Goal: Task Accomplishment & Management: Complete application form

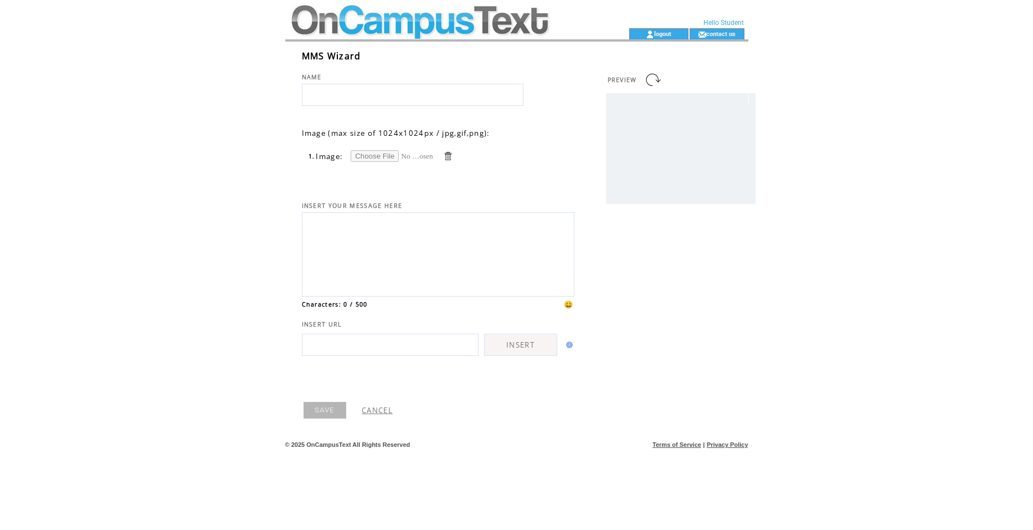
click at [388, 159] on input "file" at bounding box center [392, 156] width 83 height 12
type input "**********"
click at [396, 93] on input "text" at bounding box center [413, 95] width 222 height 22
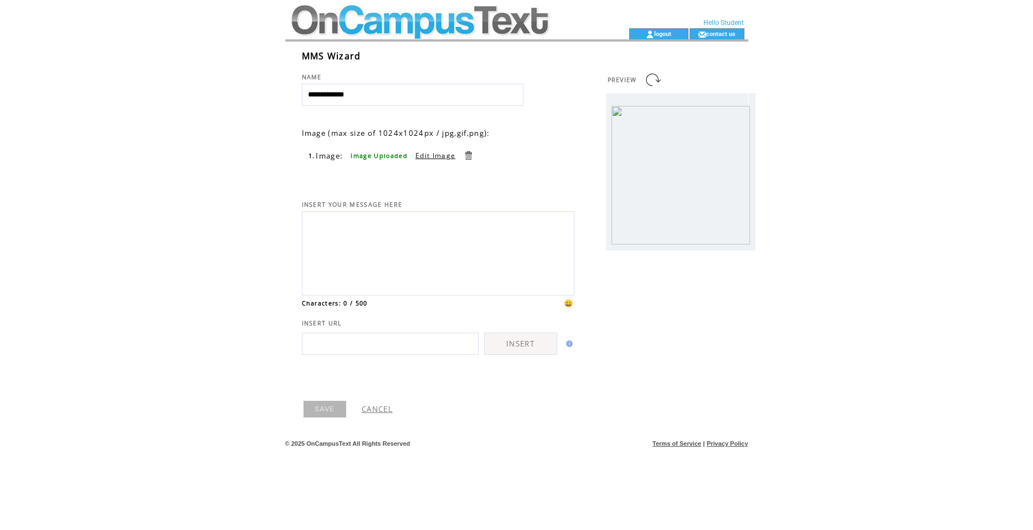
type input "**********"
click at [403, 218] on textarea at bounding box center [438, 251] width 260 height 75
type textarea "*"
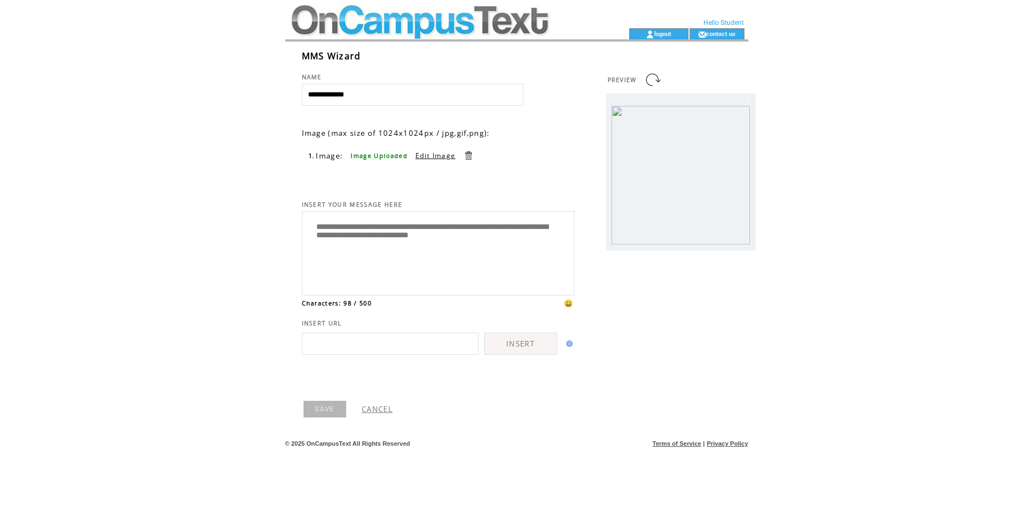
type textarea "**********"
click at [467, 150] on link at bounding box center [468, 155] width 11 height 11
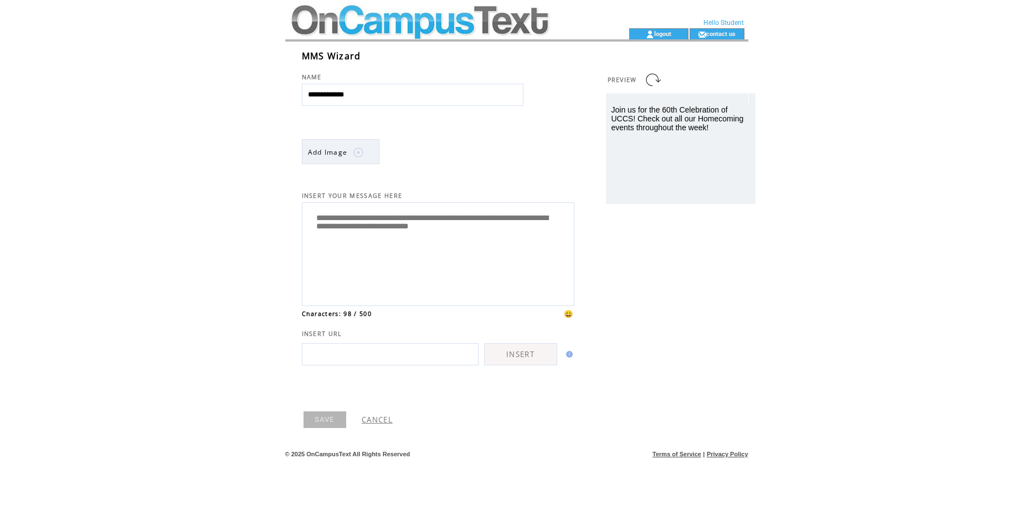
click at [351, 147] on td at bounding box center [351, 152] width 6 height 25
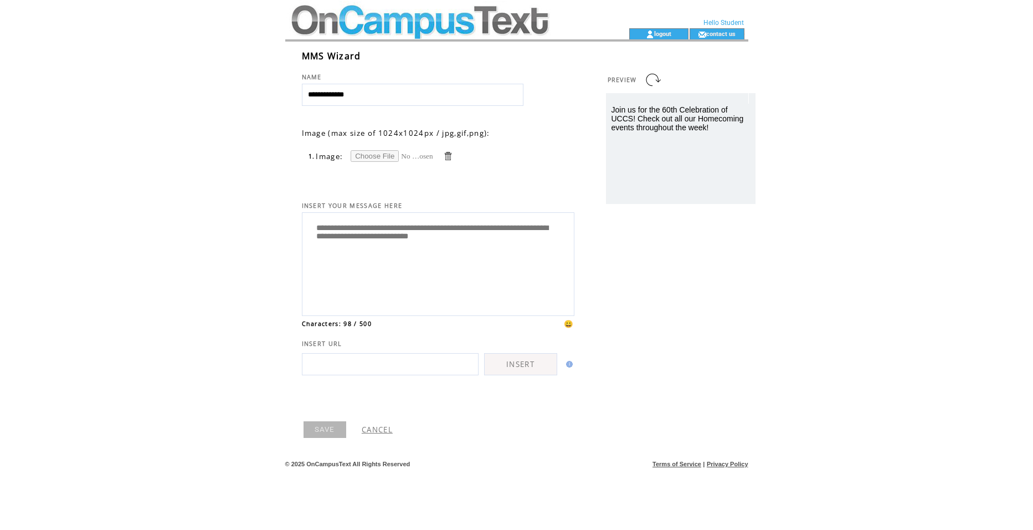
click at [370, 160] on input "file" at bounding box center [392, 156] width 83 height 12
type input "**********"
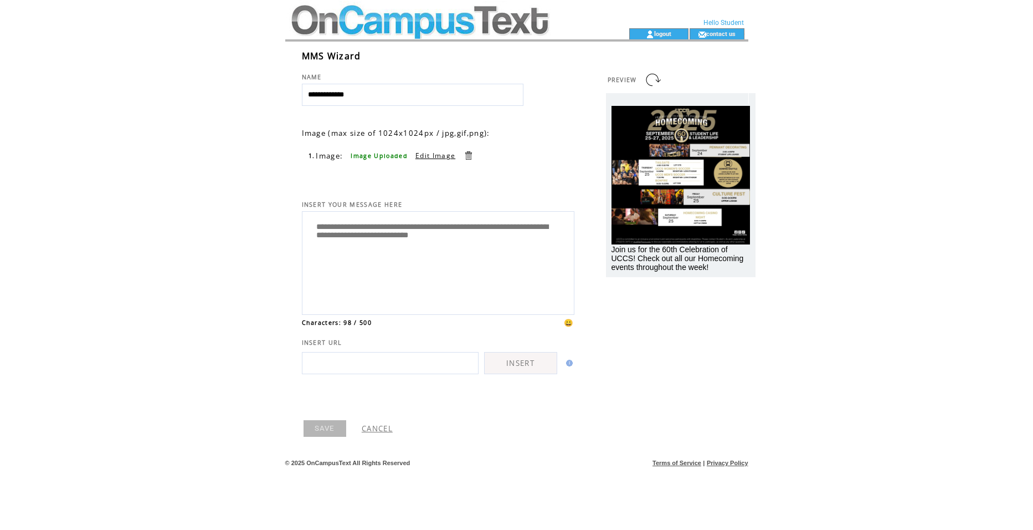
click at [318, 428] on link "SAVE" at bounding box center [325, 428] width 43 height 17
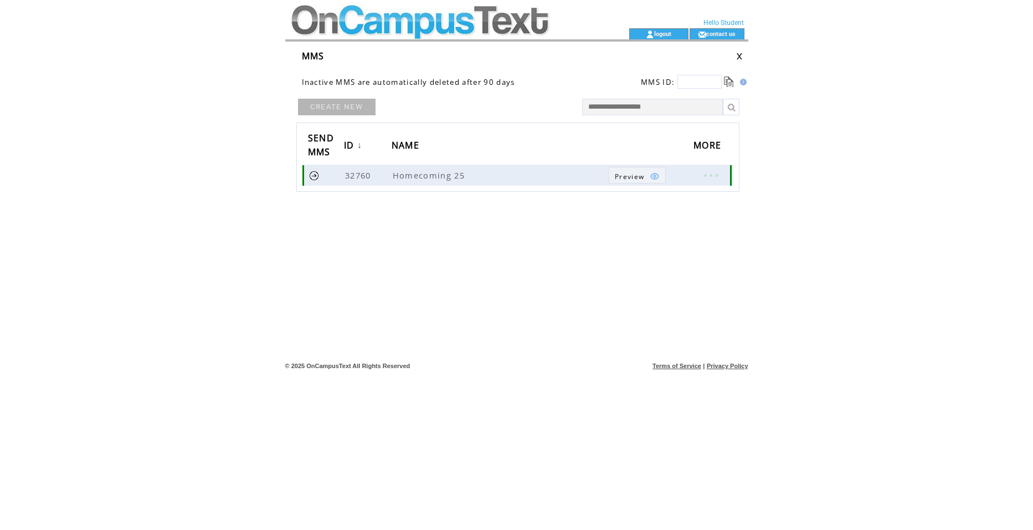
click at [654, 178] on img at bounding box center [655, 176] width 10 height 10
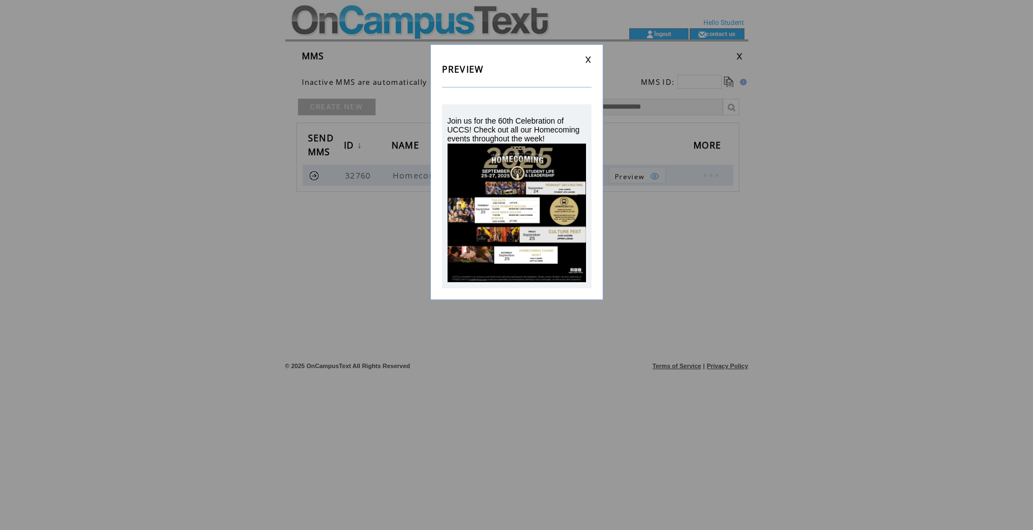
click at [586, 55] on div "PREVIEW Join us for the 60th Celebration of UCCS! Check out all our Homecoming …" at bounding box center [517, 171] width 173 height 255
click at [586, 59] on link at bounding box center [588, 59] width 7 height 7
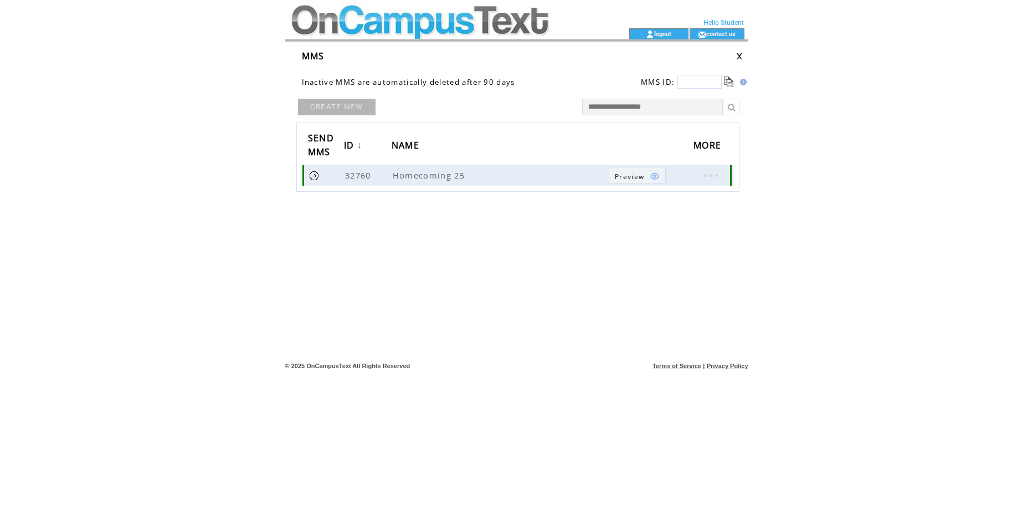
click at [315, 175] on link at bounding box center [314, 175] width 11 height 11
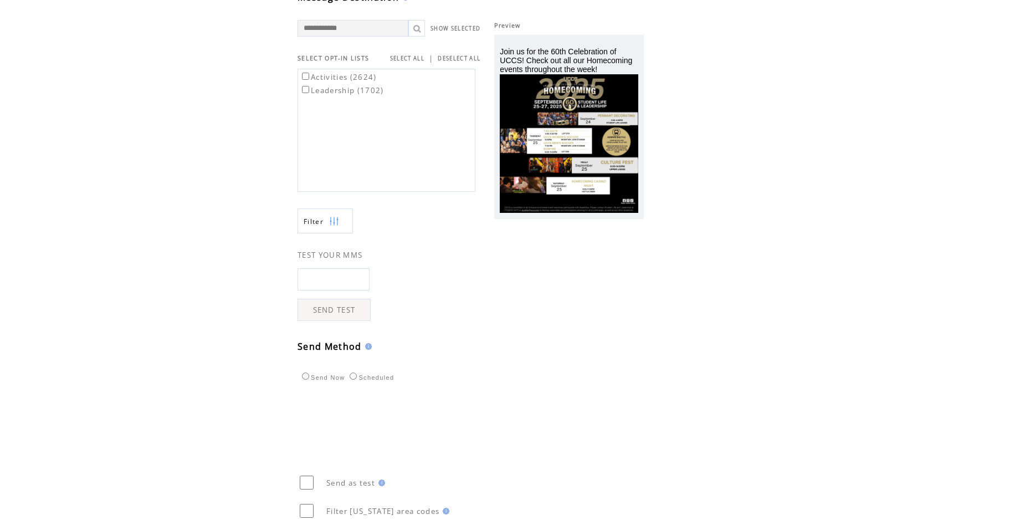
scroll to position [55, 0]
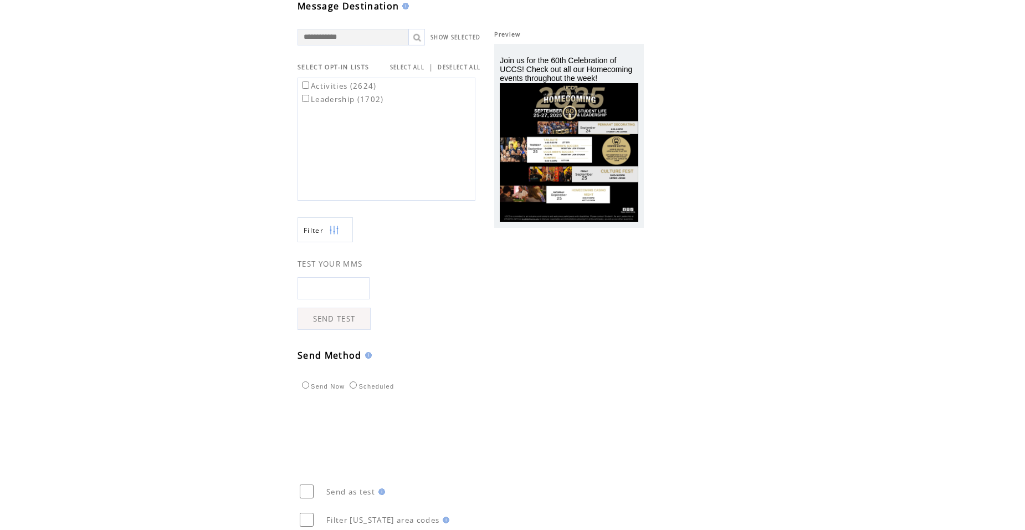
click at [346, 295] on input "text" at bounding box center [334, 288] width 72 height 22
type input "**********"
click at [347, 324] on link "SEND TEST" at bounding box center [334, 319] width 73 height 22
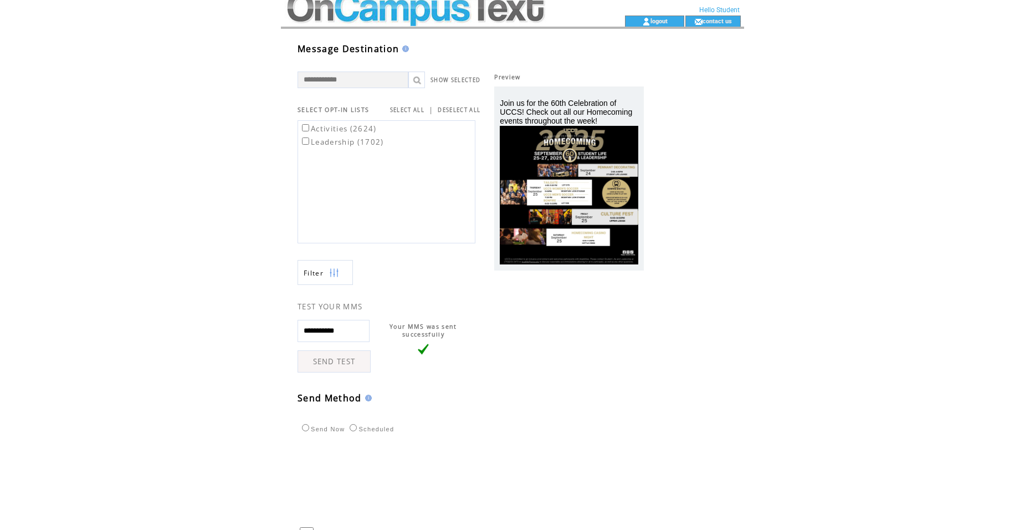
scroll to position [9, 0]
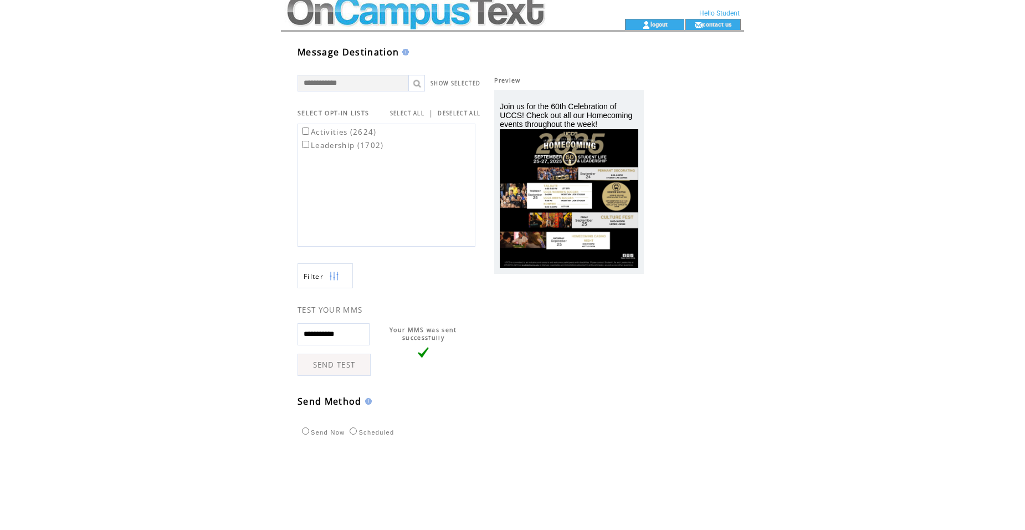
click at [555, 104] on span "Join us for the 60th Celebration of UCCS! Check out all our Homecoming events t…" at bounding box center [566, 115] width 132 height 27
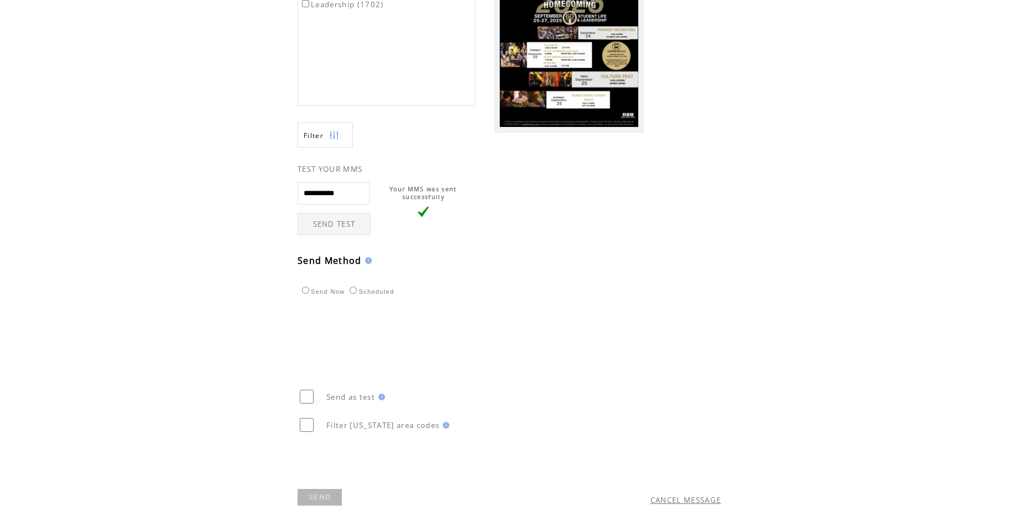
scroll to position [176, 0]
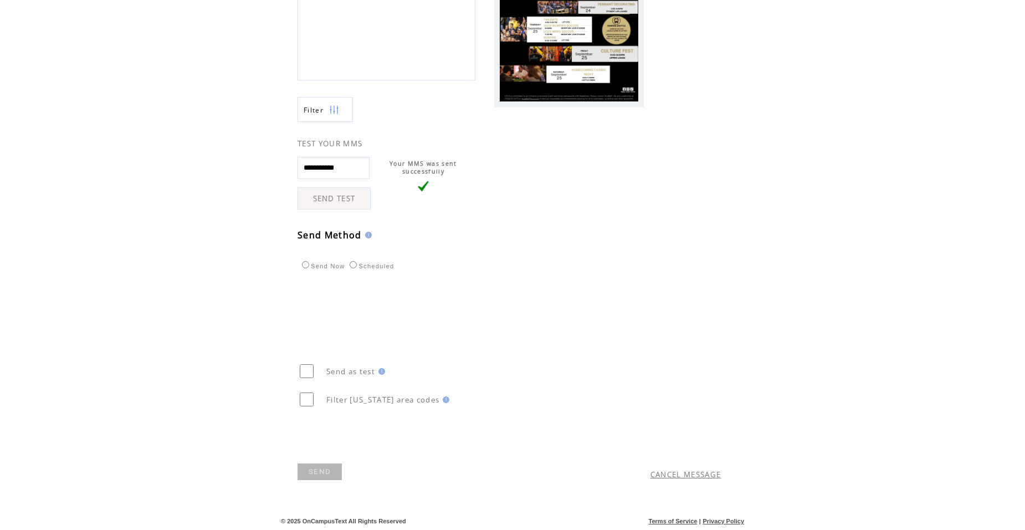
click at [321, 470] on link "SEND" at bounding box center [320, 471] width 44 height 17
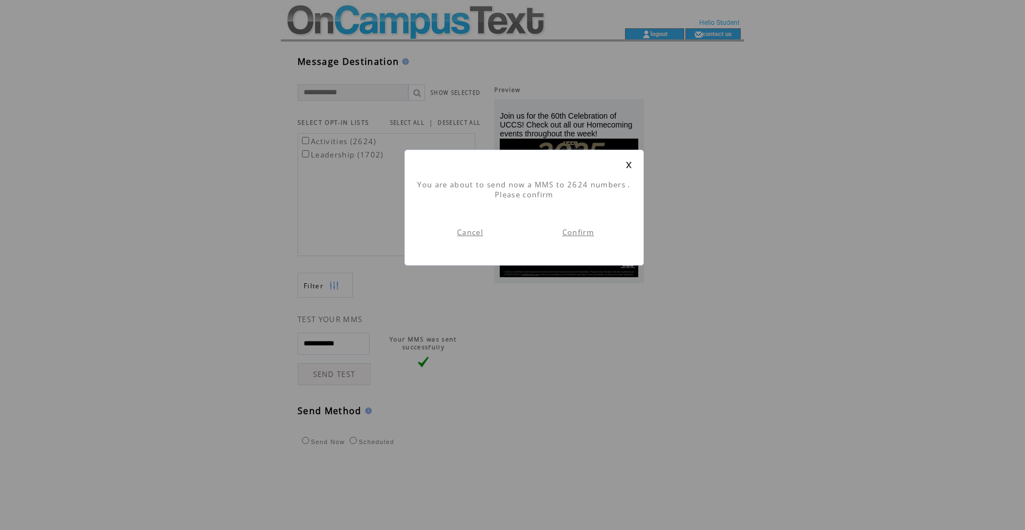
scroll to position [1, 0]
click at [586, 228] on link "Confirm" at bounding box center [578, 232] width 32 height 10
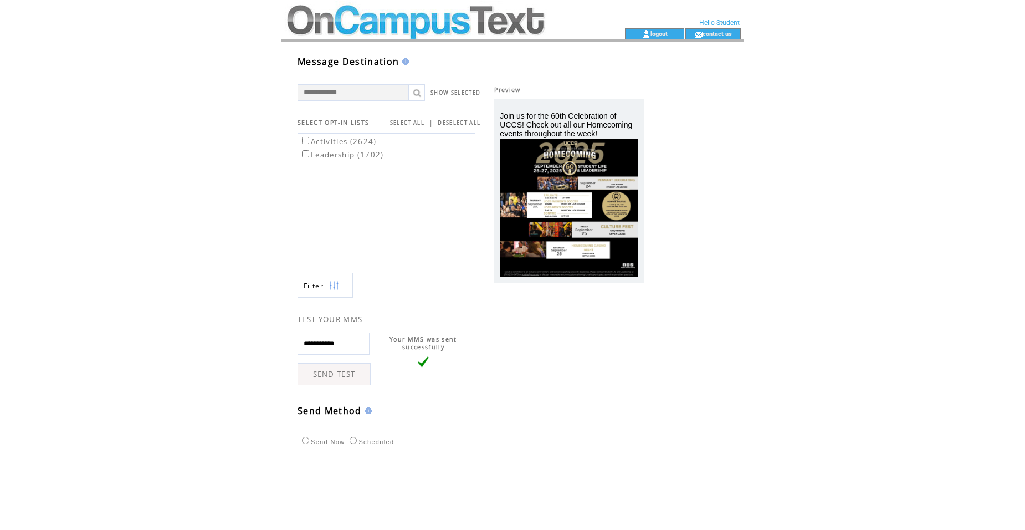
scroll to position [1, 0]
